Goal: Use online tool/utility: Utilize a website feature to perform a specific function

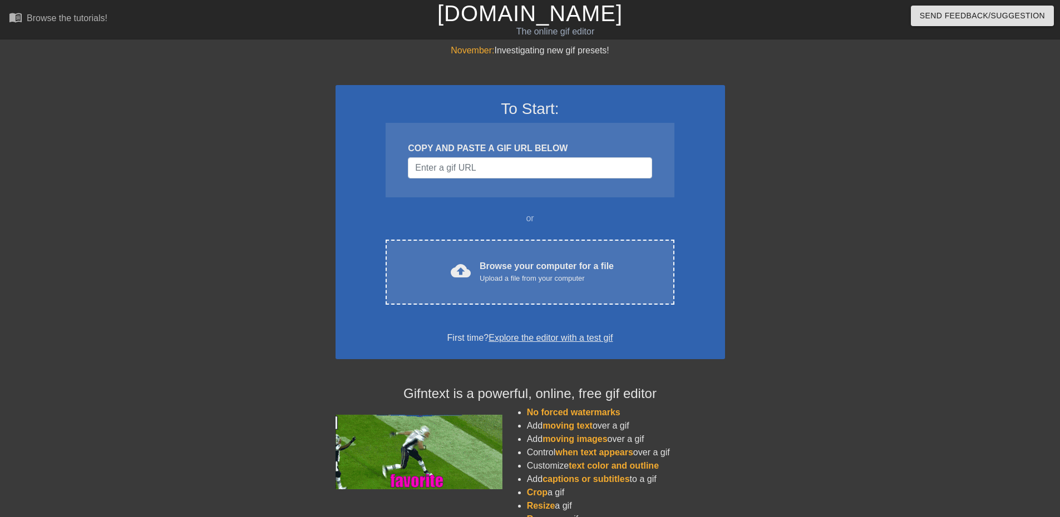
click at [277, 210] on div at bounding box center [238, 211] width 167 height 334
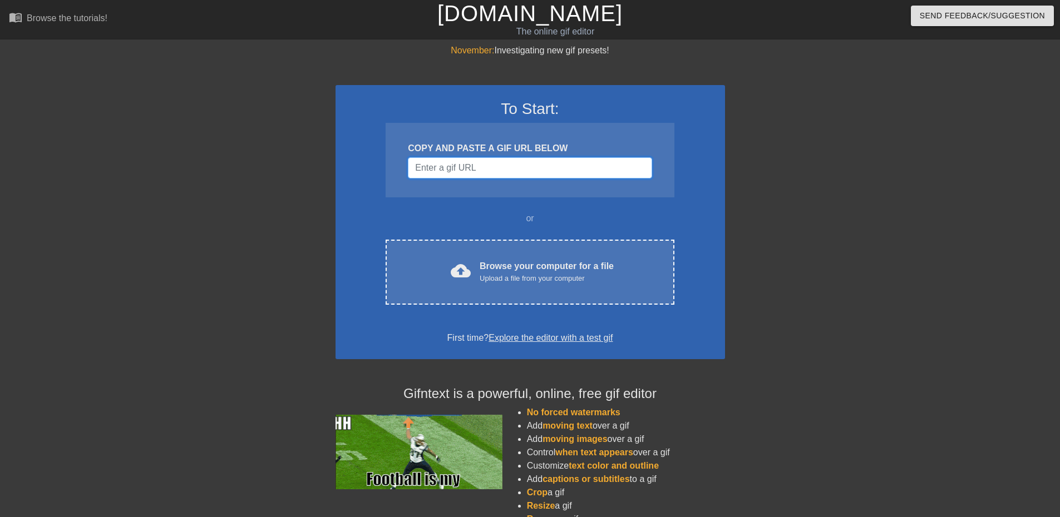
click at [521, 172] on input "Username" at bounding box center [530, 167] width 244 height 21
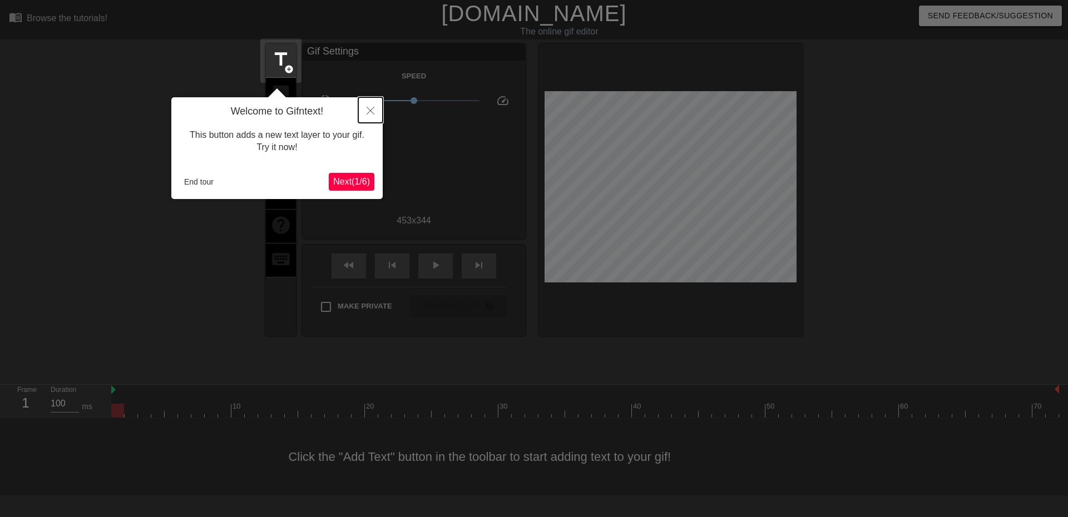
click at [372, 117] on button "Close" at bounding box center [370, 110] width 24 height 26
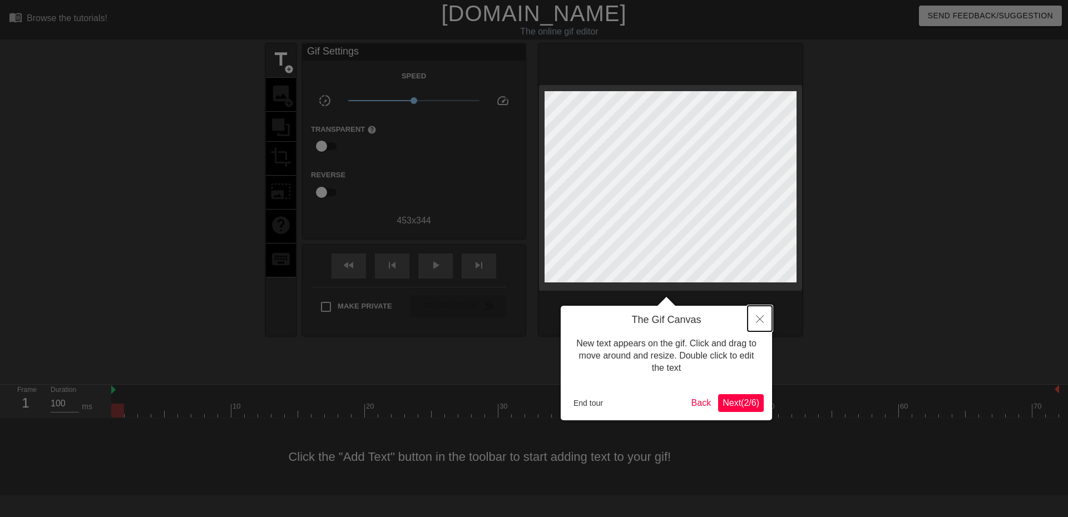
click at [761, 315] on button "Close" at bounding box center [760, 319] width 24 height 26
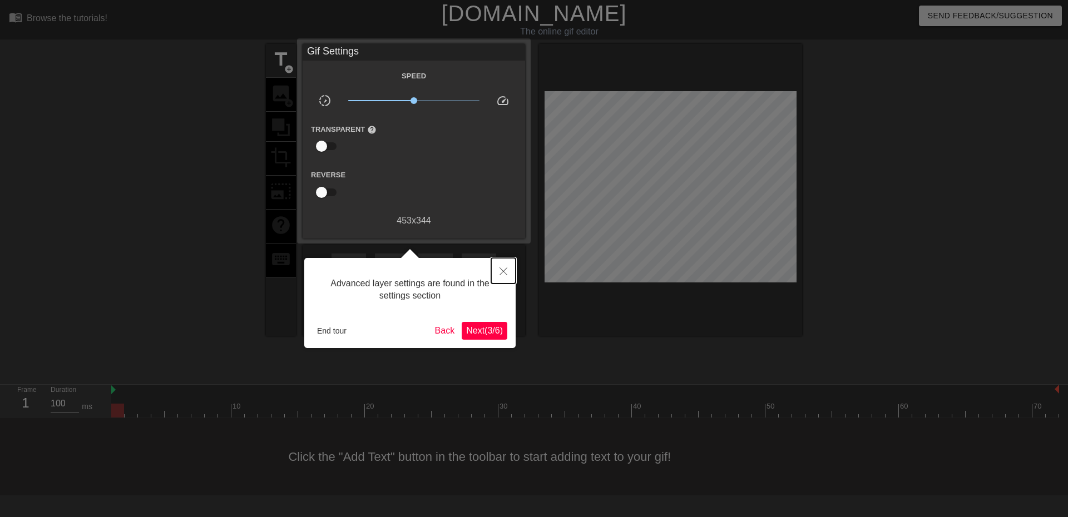
click at [505, 268] on button "Close" at bounding box center [503, 271] width 24 height 26
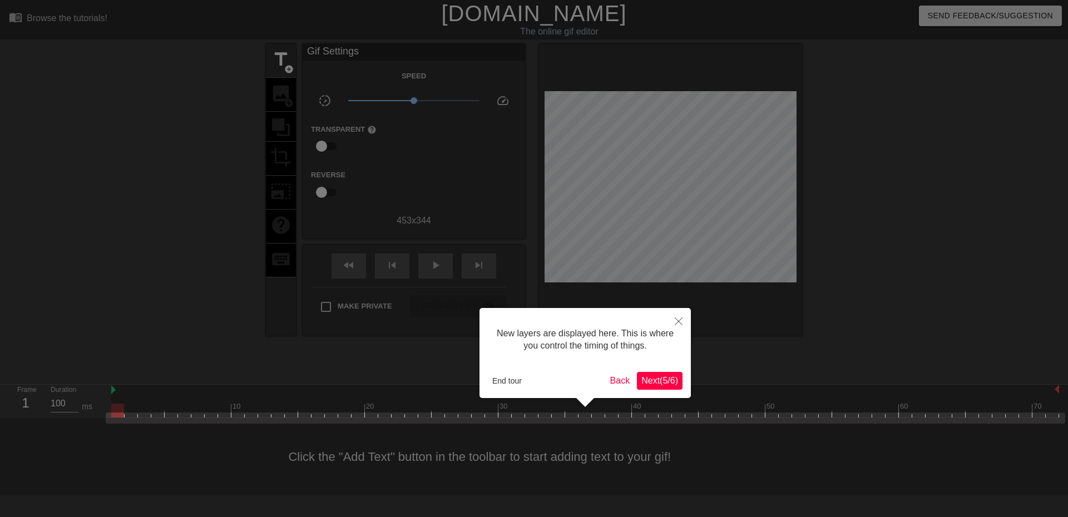
scroll to position [9, 0]
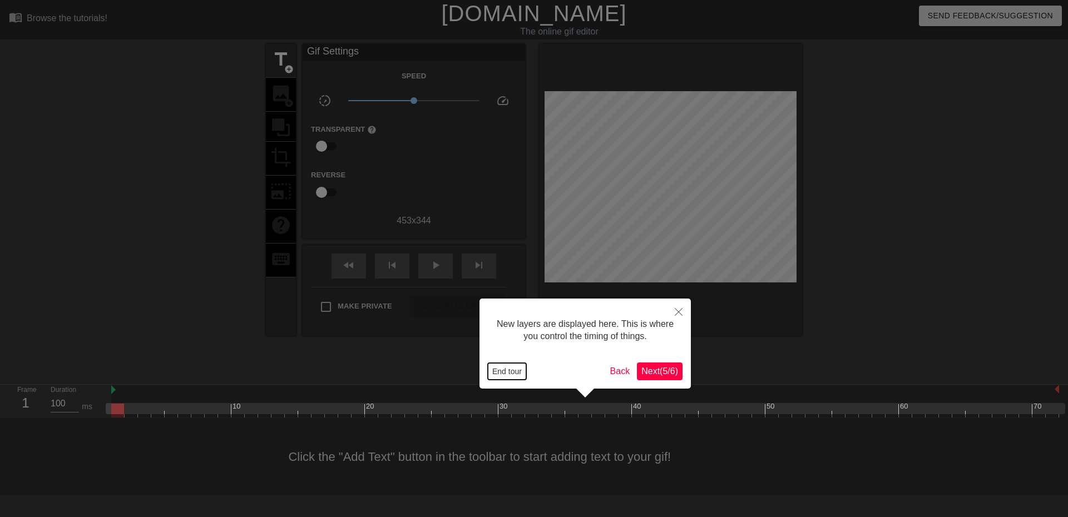
click at [515, 366] on button "End tour" at bounding box center [507, 371] width 38 height 17
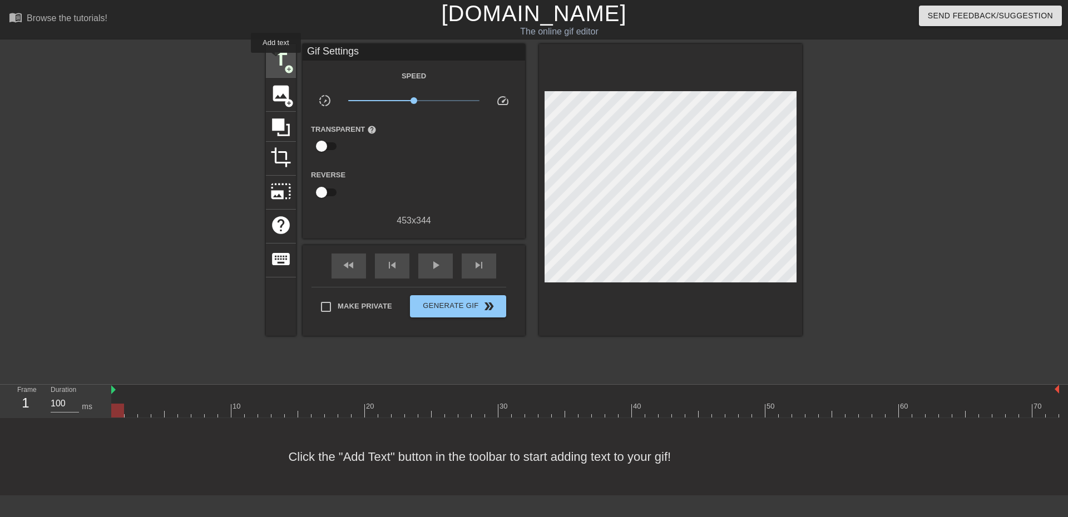
click at [276, 60] on span "title" at bounding box center [280, 59] width 21 height 21
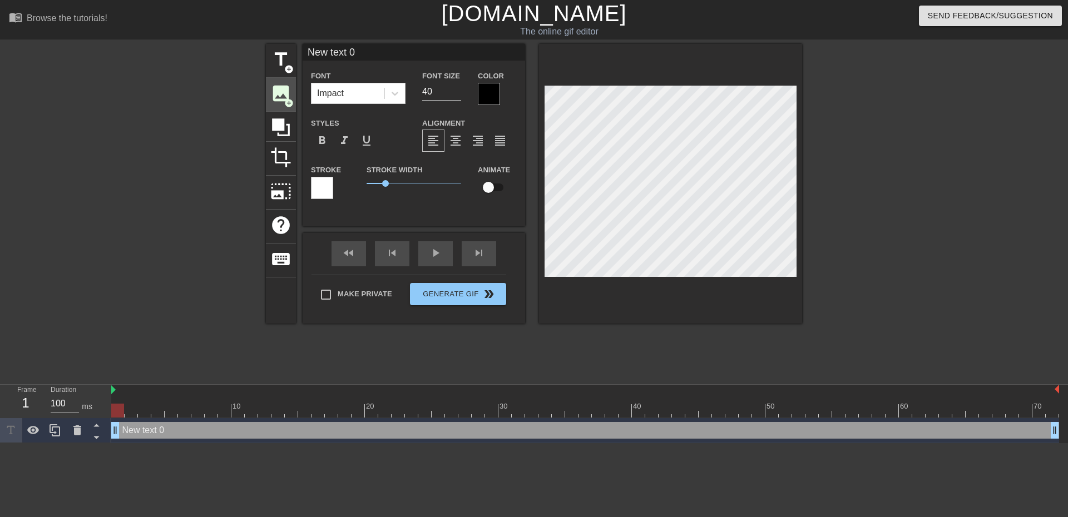
scroll to position [0, 0]
click at [500, 91] on div at bounding box center [489, 94] width 22 height 22
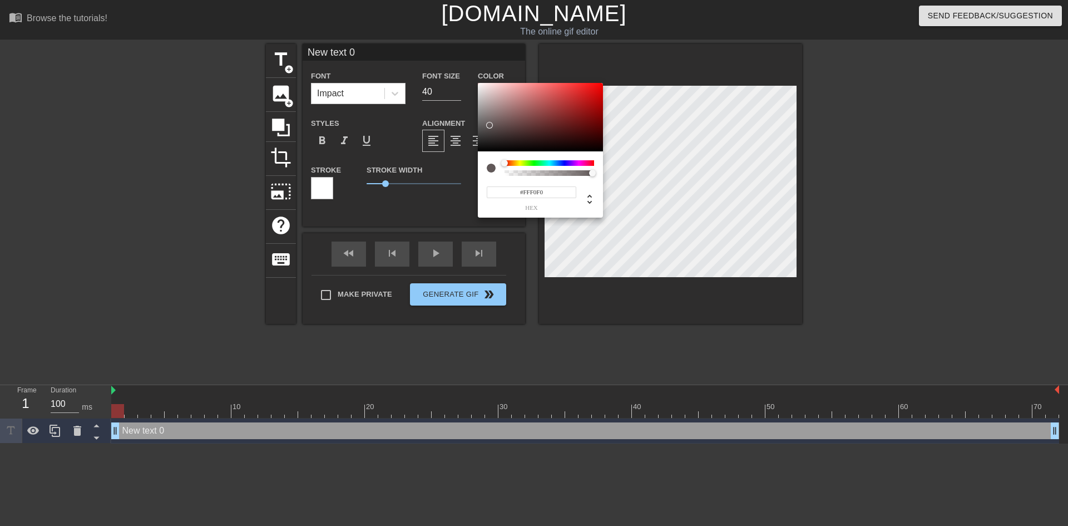
type input "#FFFFFF"
drag, startPoint x: 507, startPoint y: 132, endPoint x: 429, endPoint y: 53, distance: 111.3
click at [429, 53] on div "#FFFFFF hex" at bounding box center [534, 263] width 1068 height 526
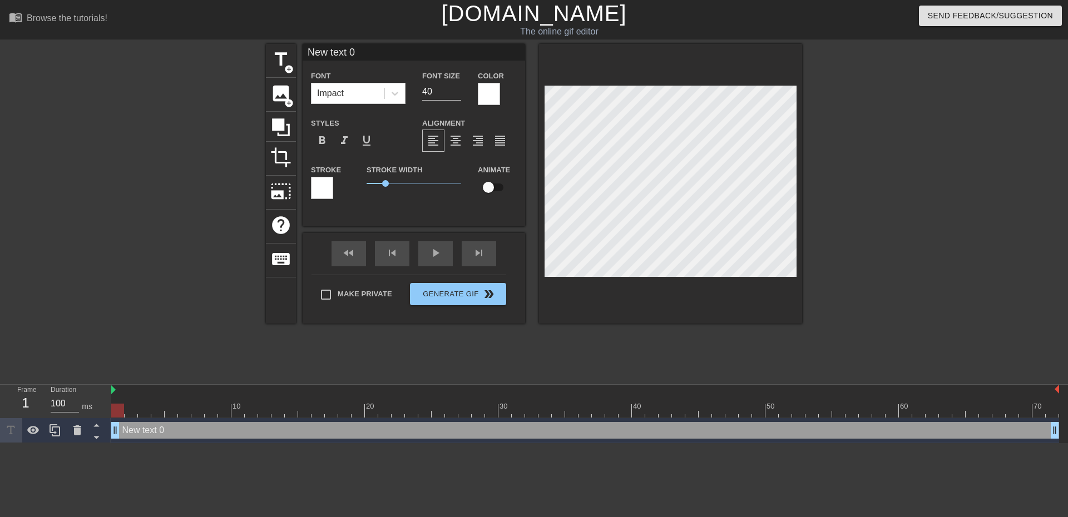
click at [325, 186] on div at bounding box center [322, 188] width 22 height 22
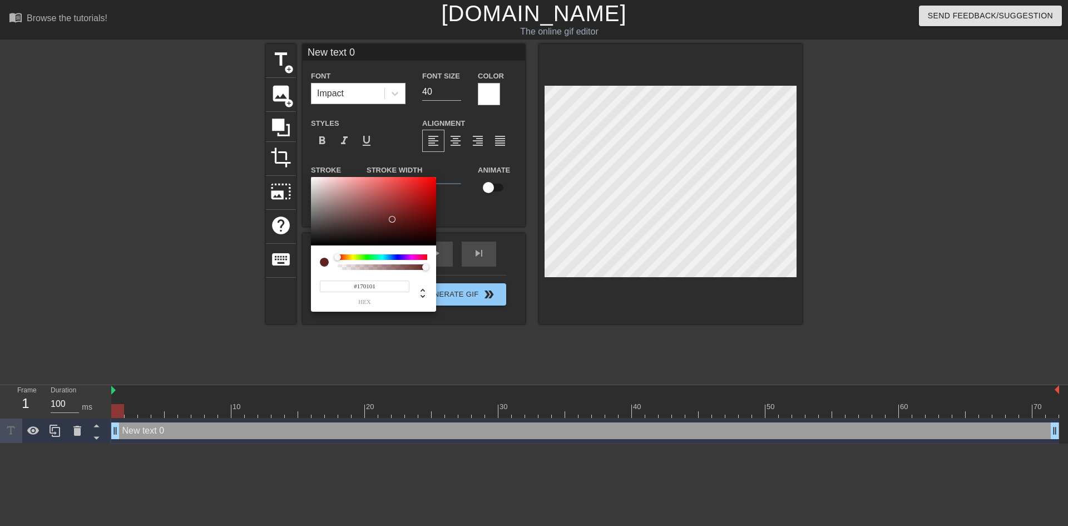
type input "#000000"
drag, startPoint x: 392, startPoint y: 219, endPoint x: 501, endPoint y: 303, distance: 137.3
click at [492, 288] on div "#000000 hex" at bounding box center [534, 263] width 1068 height 526
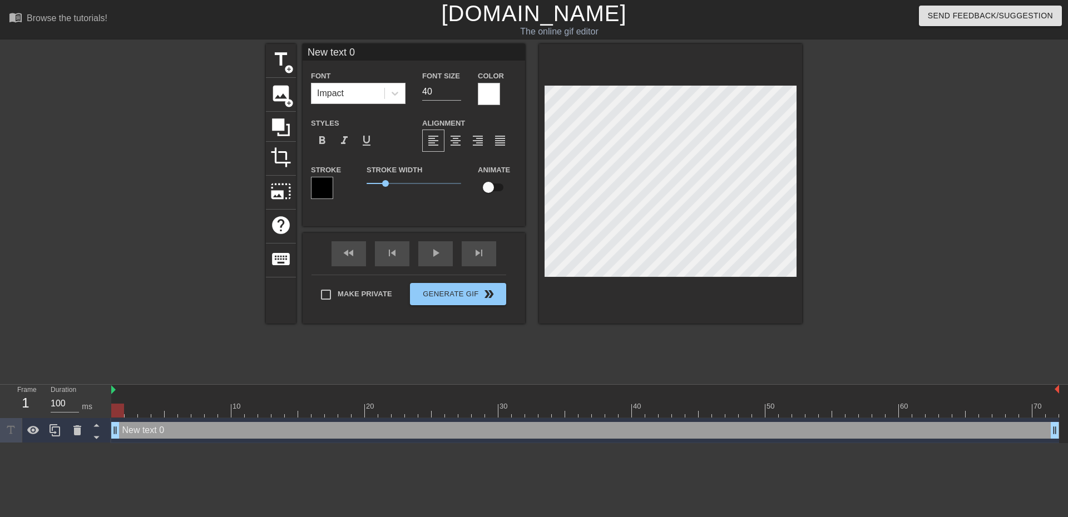
type input "W"
type textarea "W"
type input "Wi"
type textarea "Wi"
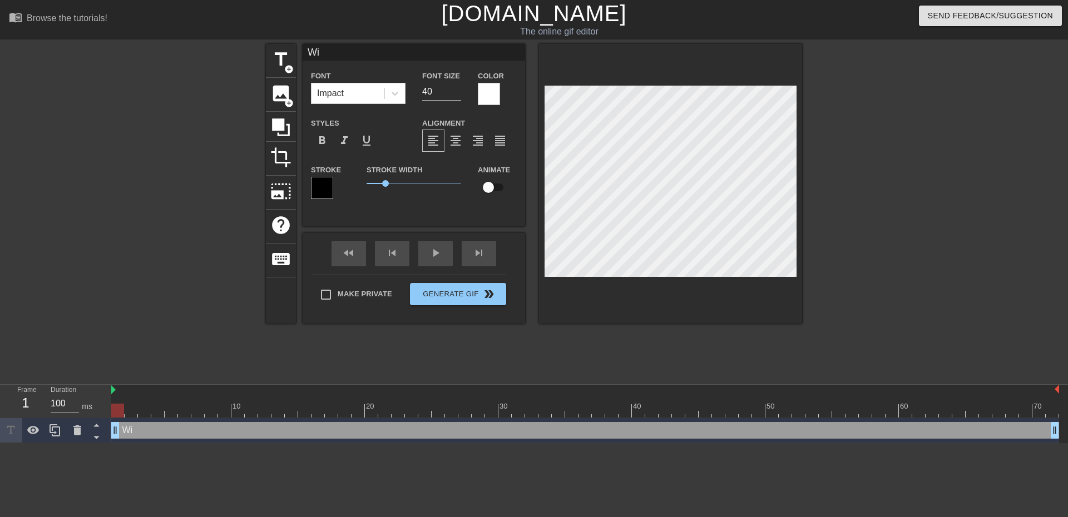
type input "Wil"
type textarea "Wil"
type input "Will"
type textarea "Will"
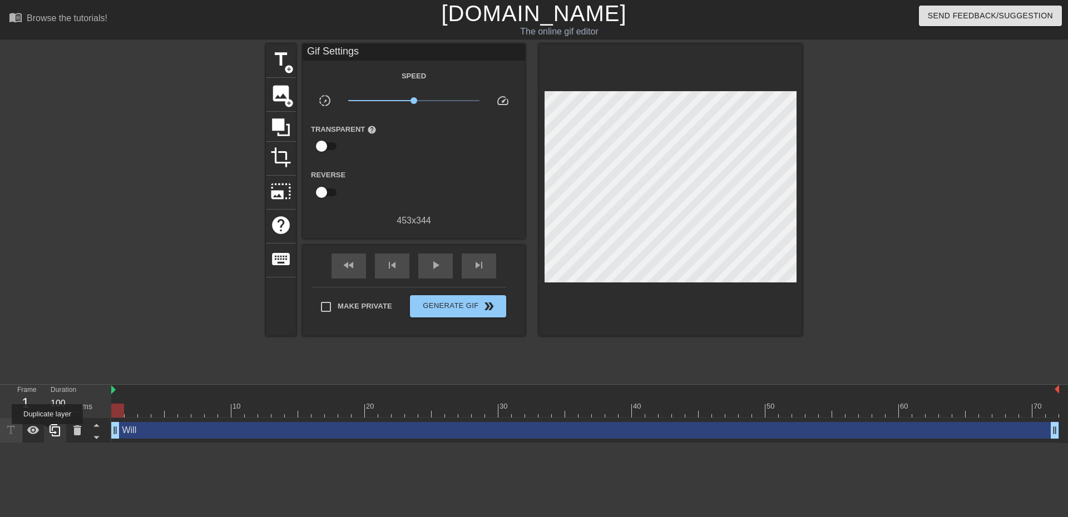
click at [47, 432] on div at bounding box center [55, 430] width 22 height 24
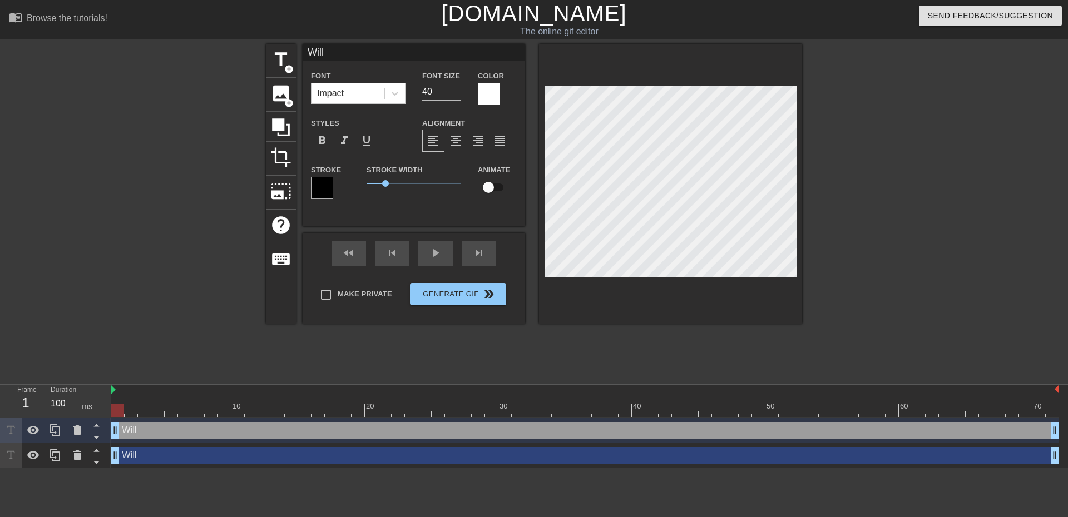
scroll to position [1, 2]
type input "R"
type textarea "R"
type input "RC"
type textarea "RC"
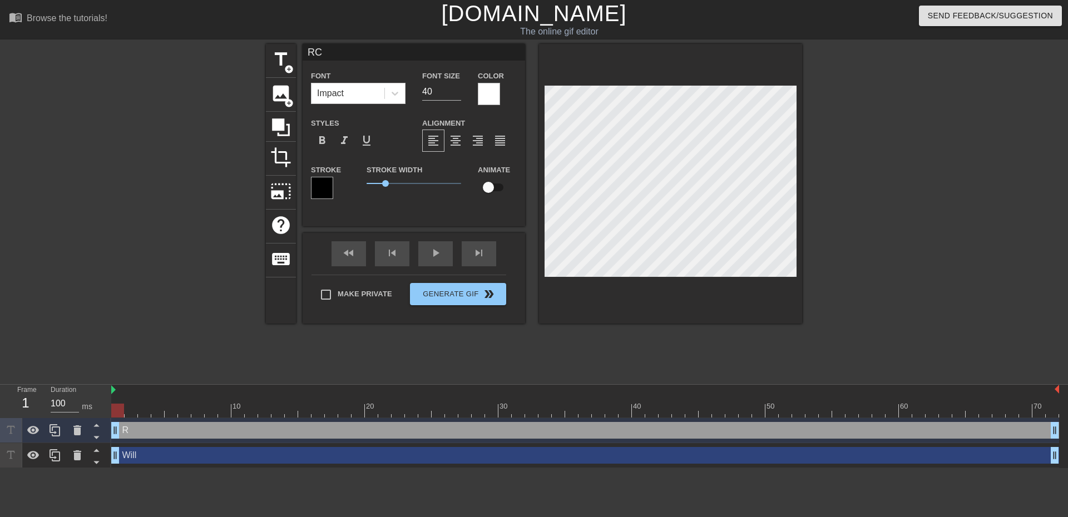
type input "RCU"
type textarea "RCU"
type input "Will"
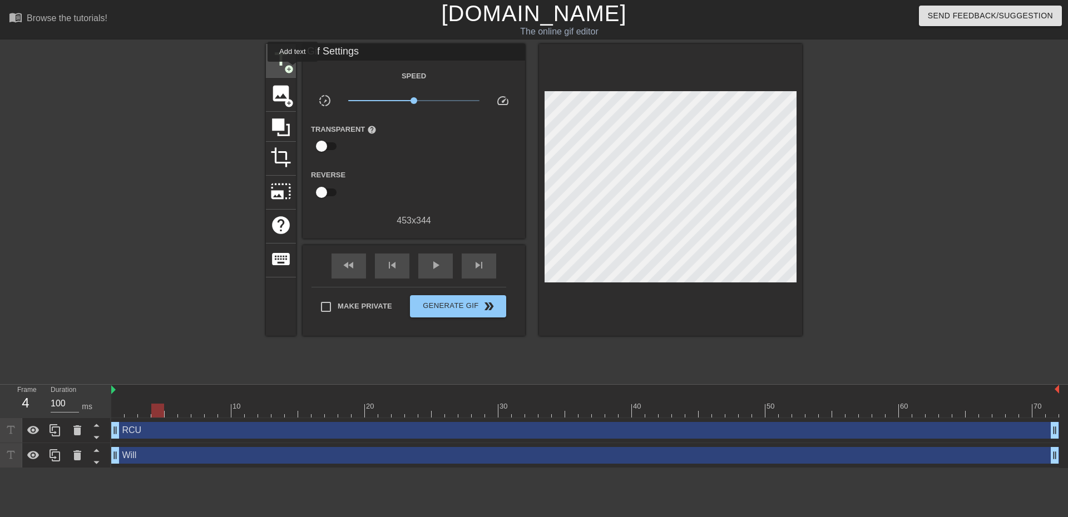
click at [293, 70] on span "add_circle" at bounding box center [288, 69] width 9 height 9
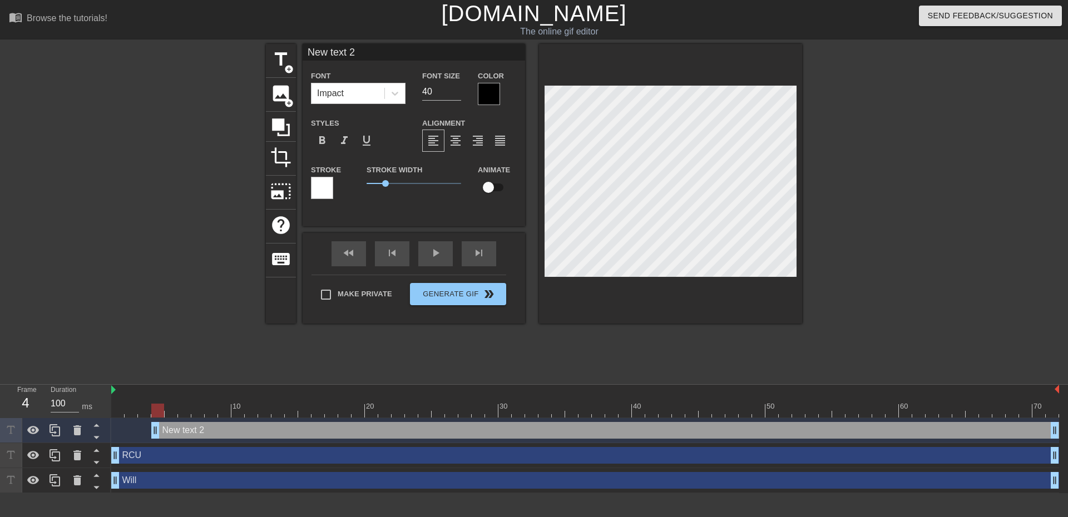
type input "M"
type textarea "M"
type input "Ma"
type textarea "Ma"
type input "Mar"
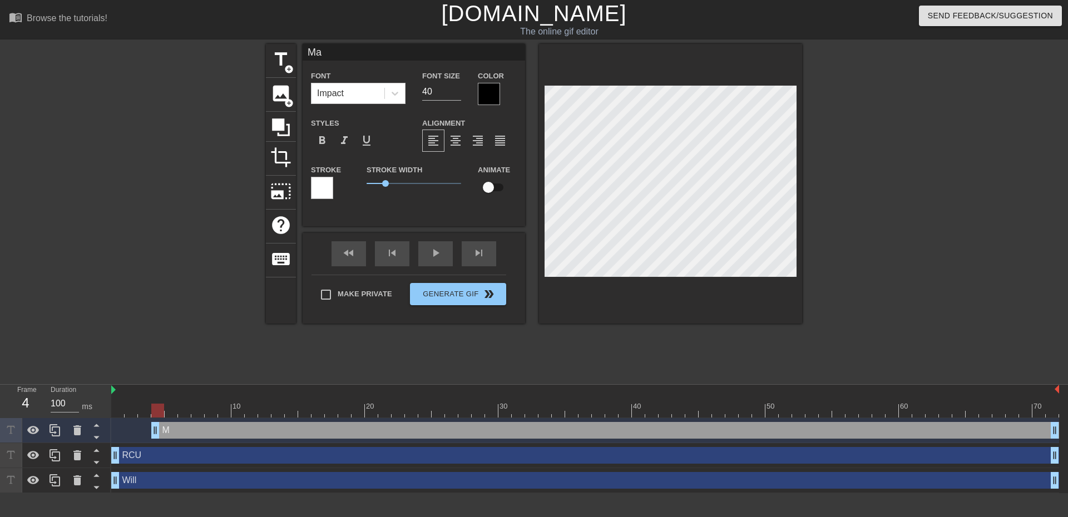
type textarea "Mar"
type input "Mart"
type textarea "Mart"
type input "[PERSON_NAME]"
type textarea "[PERSON_NAME]"
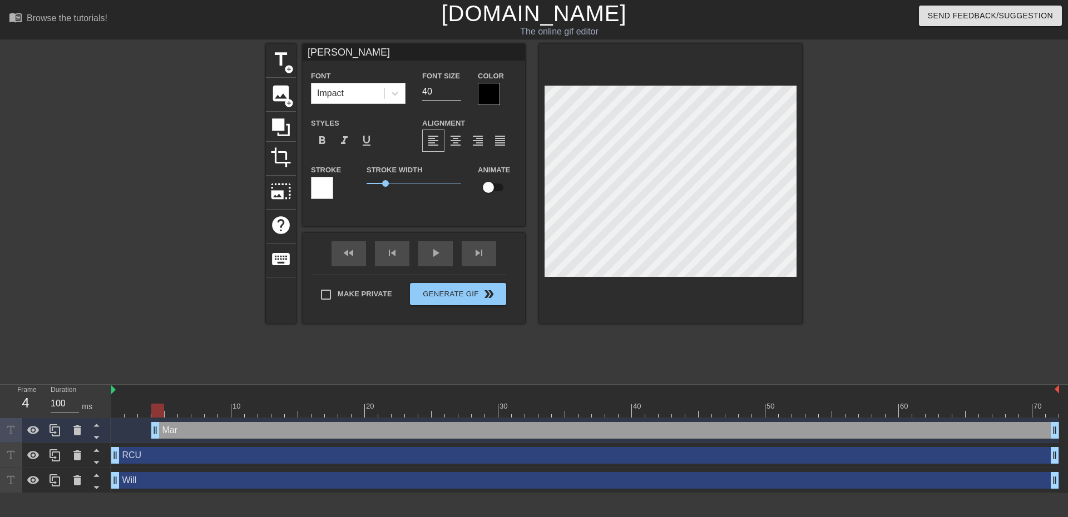
type input "[PERSON_NAME]"
click at [479, 184] on input "checkbox" at bounding box center [488, 187] width 63 height 21
checkbox input "true"
drag, startPoint x: 1055, startPoint y: 433, endPoint x: 1011, endPoint y: 434, distance: 43.4
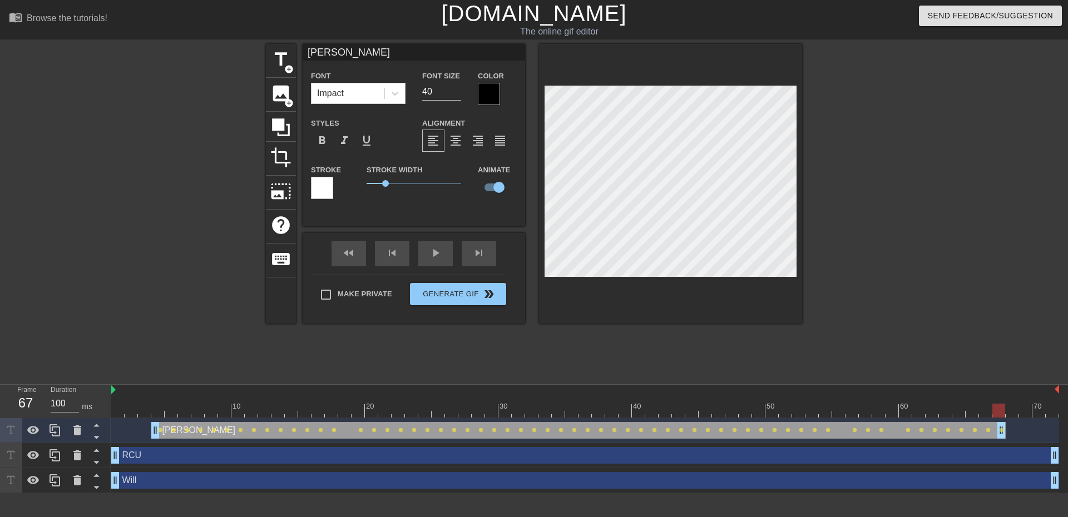
drag, startPoint x: 1015, startPoint y: 433, endPoint x: 993, endPoint y: 434, distance: 21.1
click at [993, 434] on div "[PERSON_NAME] drag_handle drag_handle lens lens lens lens lens lens lens lens l…" at bounding box center [585, 430] width 948 height 17
drag, startPoint x: 989, startPoint y: 434, endPoint x: 927, endPoint y: 435, distance: 61.8
click at [927, 435] on div "[PERSON_NAME] drag_handle drag_handle lens lens lens lens lens lens lens lens l…" at bounding box center [585, 430] width 948 height 17
click at [394, 290] on div "Make Private Generate Gif double_arrow" at bounding box center [408, 297] width 195 height 44
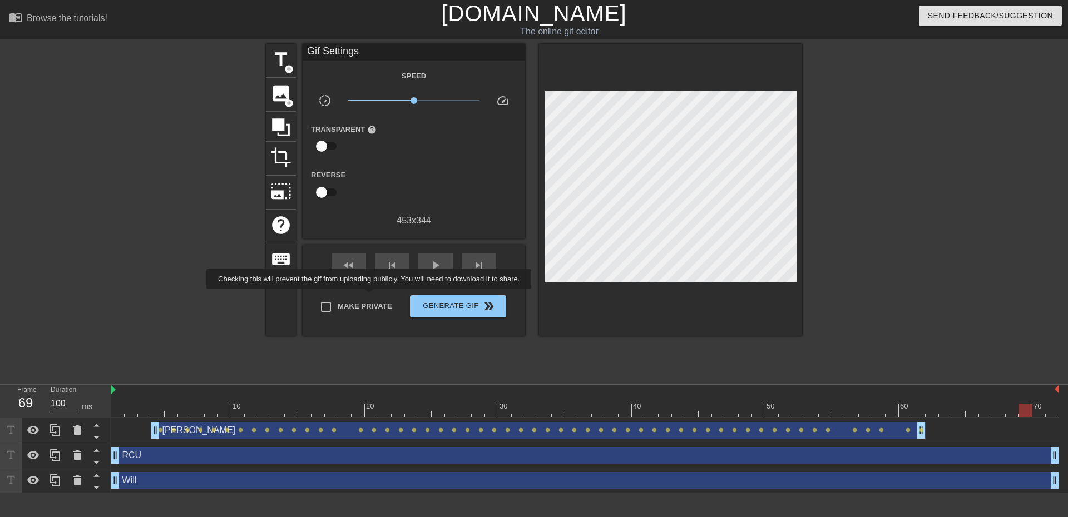
click at [367, 298] on label "Make Private" at bounding box center [353, 306] width 78 height 23
click at [338, 298] on input "Make Private" at bounding box center [325, 306] width 23 height 23
checkbox input "true"
click at [444, 311] on span "Generate Gif double_arrow" at bounding box center [457, 306] width 87 height 13
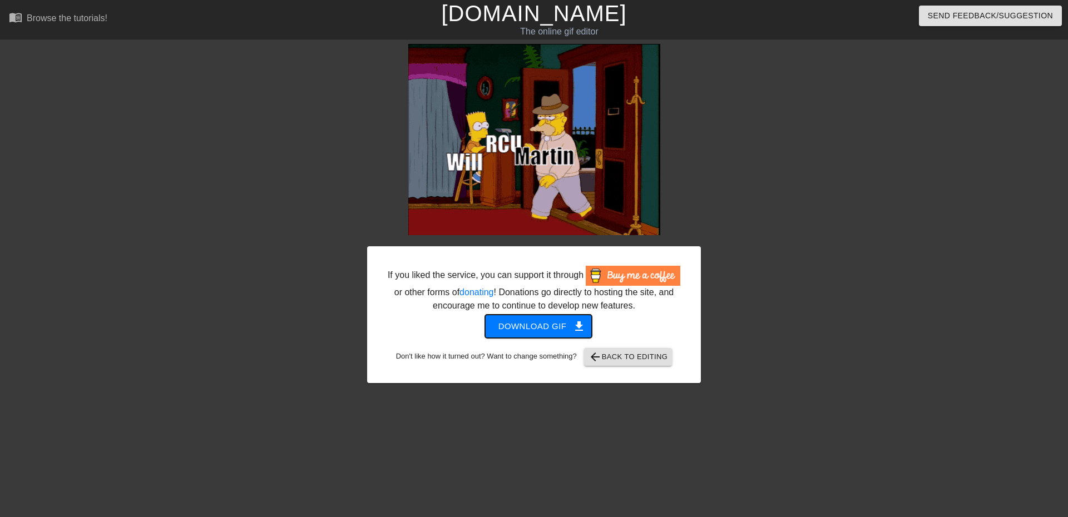
click at [569, 326] on span "Download gif get_app" at bounding box center [538, 326] width 81 height 14
